Goal: Information Seeking & Learning: Find specific page/section

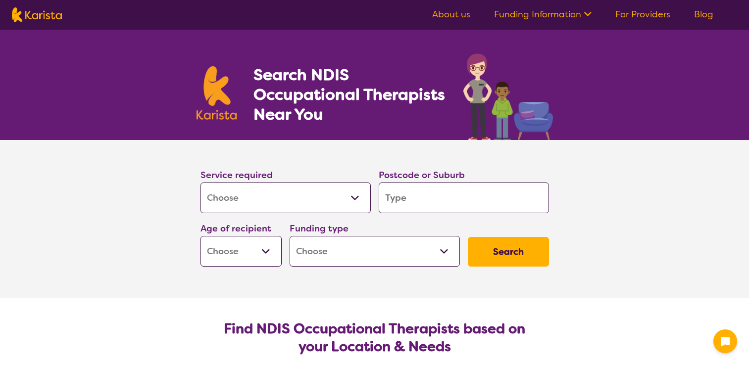
select select "[MEDICAL_DATA]"
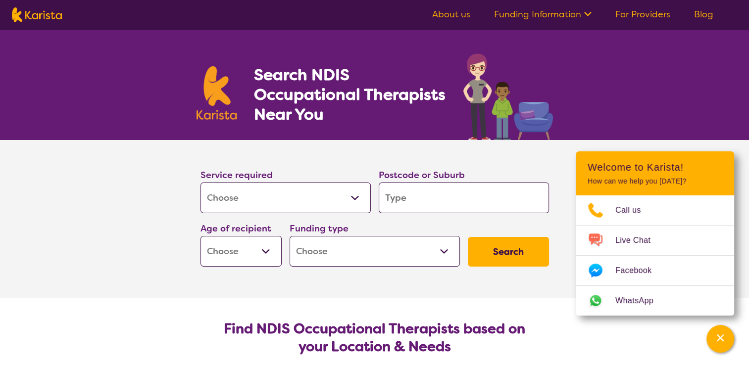
click at [445, 248] on select "Home Care Package (HCP) National Disability Insurance Scheme (NDIS) I don't know" at bounding box center [374, 251] width 170 height 31
click at [140, 247] on section "Service required Allied Health Assistant Assessment ([MEDICAL_DATA] or [MEDICAL…" at bounding box center [374, 219] width 749 height 158
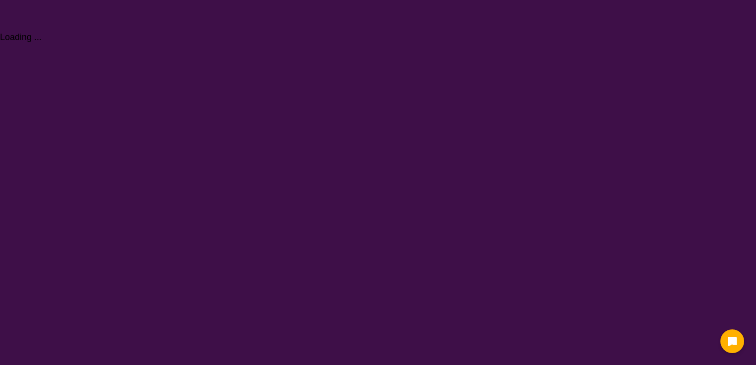
select select "[MEDICAL_DATA]"
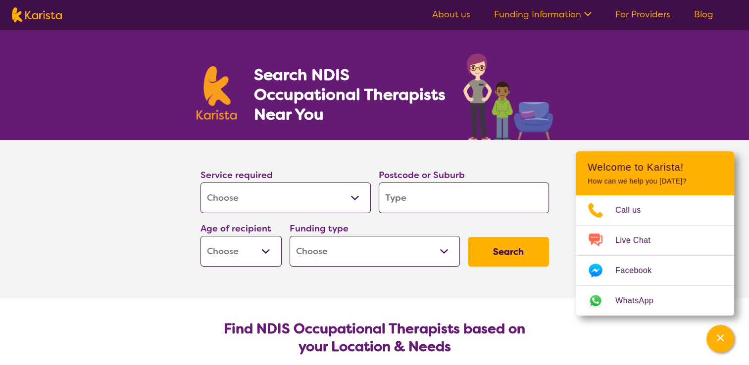
click at [441, 248] on select "Home Care Package (HCP) National Disability Insurance Scheme (NDIS) I don't know" at bounding box center [374, 251] width 170 height 31
click at [160, 251] on section "Service required Allied Health Assistant Assessment ([MEDICAL_DATA] or [MEDICAL…" at bounding box center [374, 219] width 749 height 158
click at [446, 249] on select "Home Care Package (HCP) National Disability Insurance Scheme (NDIS) I don't know" at bounding box center [374, 251] width 170 height 31
select select "i-don-t-know"
click at [289, 236] on select "Home Care Package (HCP) National Disability Insurance Scheme (NDIS) I don't know" at bounding box center [374, 251] width 170 height 31
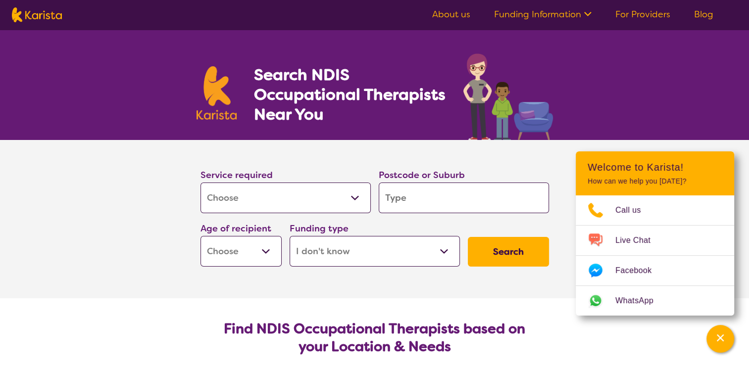
select select "i-don-t-know"
click at [264, 249] on select "Early Childhood - 0 to 9 Child - 10 to 11 Adolescent - 12 to 17 Adult - 18 to 6…" at bounding box center [240, 251] width 81 height 31
select select "AG"
click at [200, 236] on select "Early Childhood - 0 to 9 Child - 10 to 11 Adolescent - 12 to 17 Adult - 18 to 6…" at bounding box center [240, 251] width 81 height 31
select select "AG"
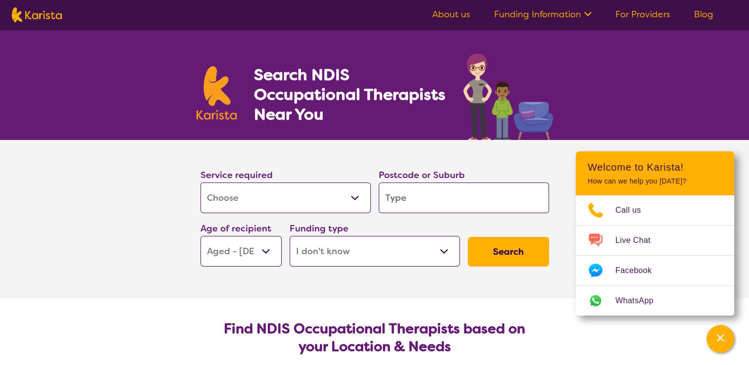
click at [407, 196] on input "search" at bounding box center [464, 198] width 170 height 31
type input "3"
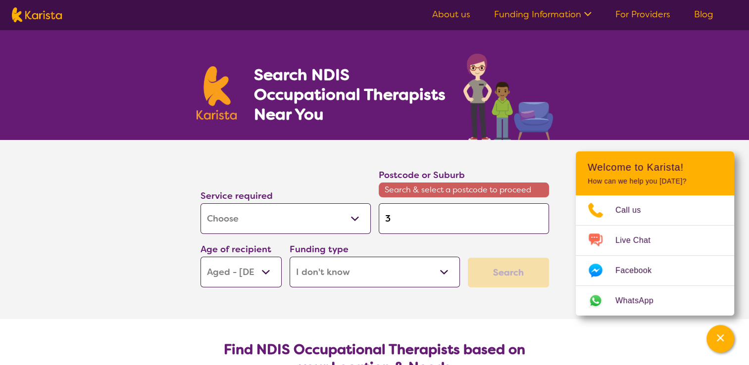
type input "39"
type input "391"
type input "3915"
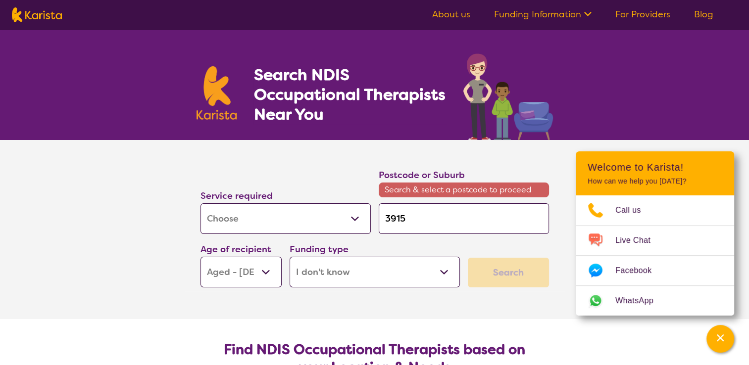
type input "3915"
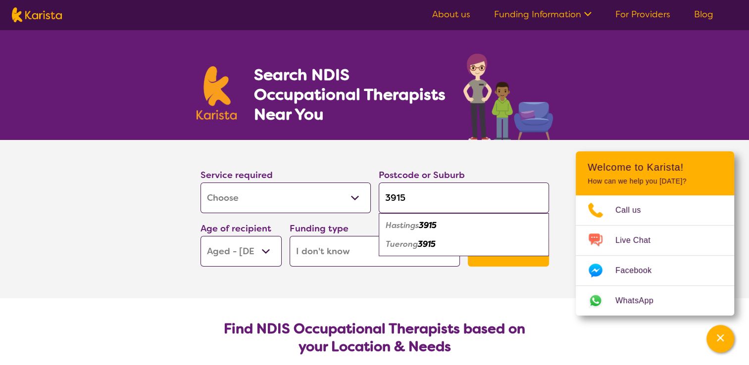
type input "3915"
click at [424, 225] on em "3915" at bounding box center [428, 225] width 18 height 10
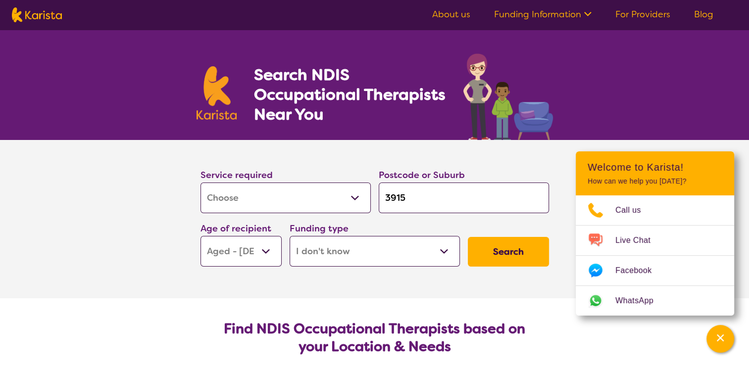
click at [419, 196] on input "3915" at bounding box center [464, 198] width 170 height 31
click at [503, 251] on button "Search" at bounding box center [508, 252] width 81 height 30
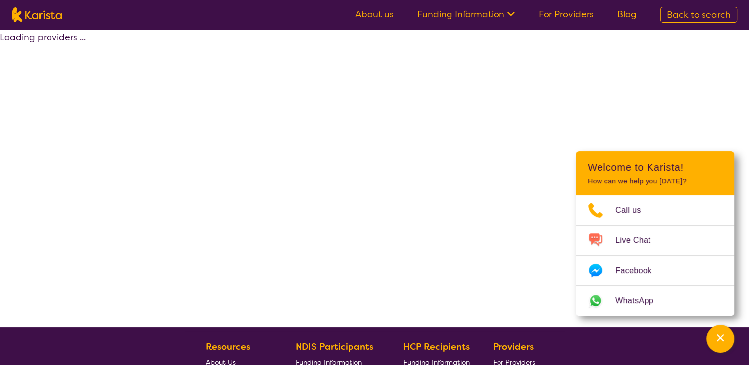
select select "[MEDICAL_DATA]"
select select "AG"
